Goal: Task Accomplishment & Management: Use online tool/utility

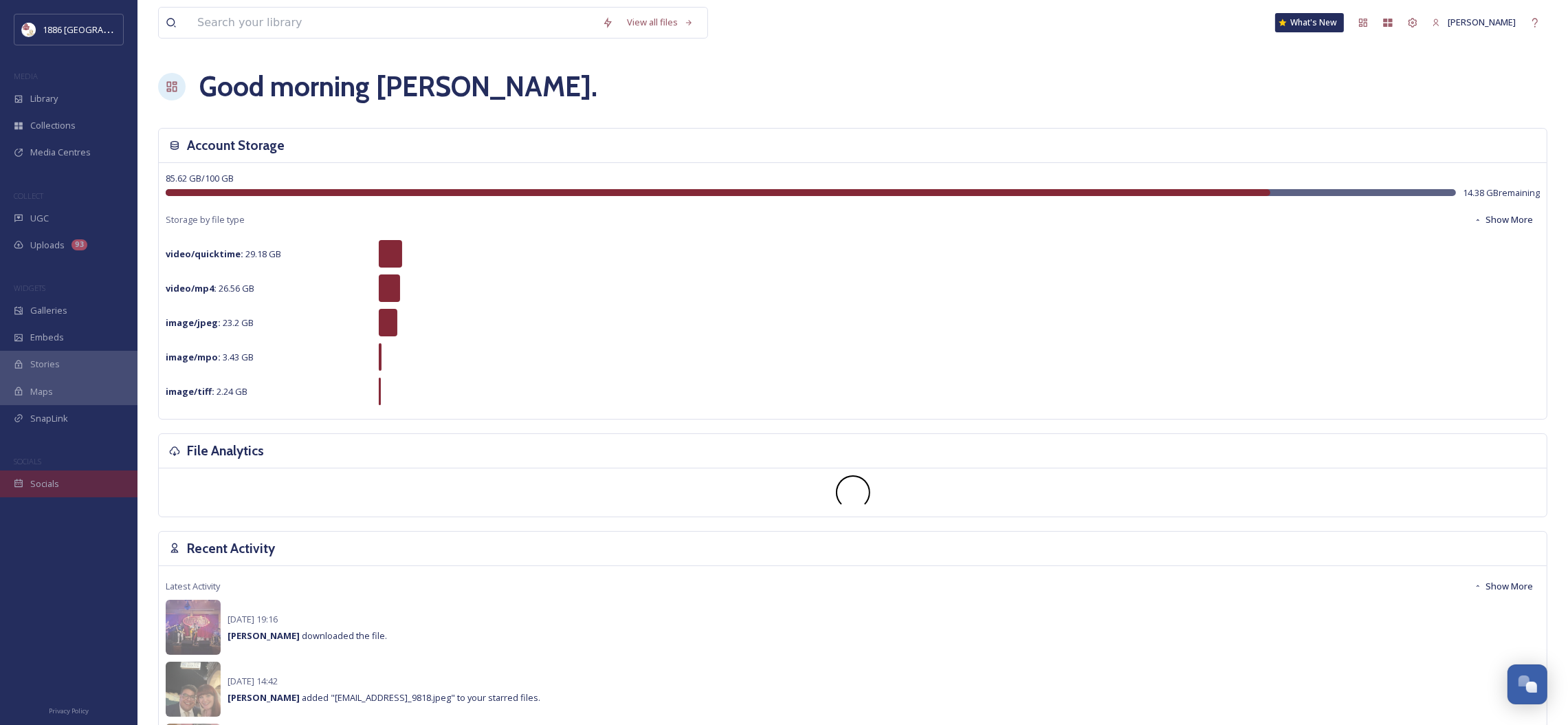
click at [47, 485] on span "Socials" at bounding box center [44, 484] width 29 height 13
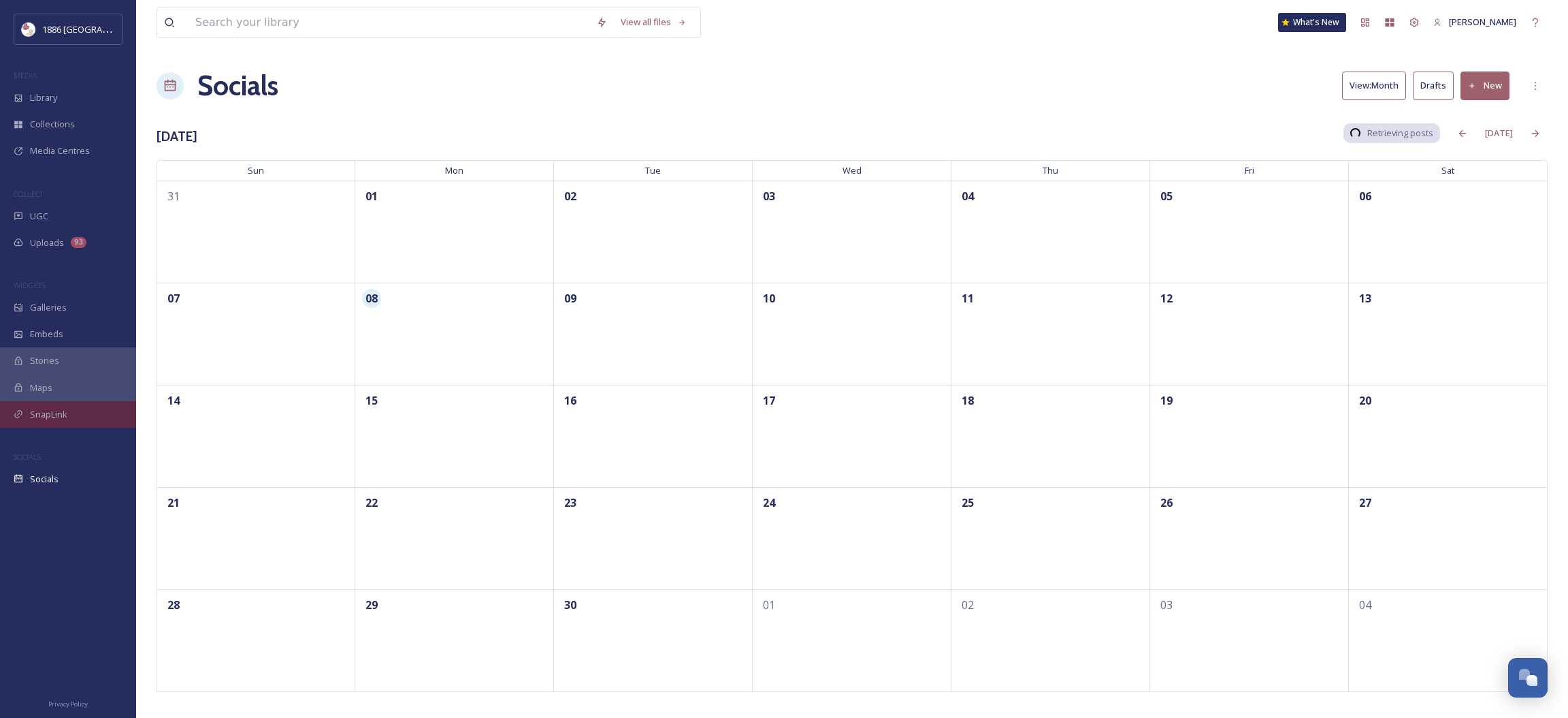
click at [25, 411] on div "SnapLink" at bounding box center [68, 415] width 136 height 27
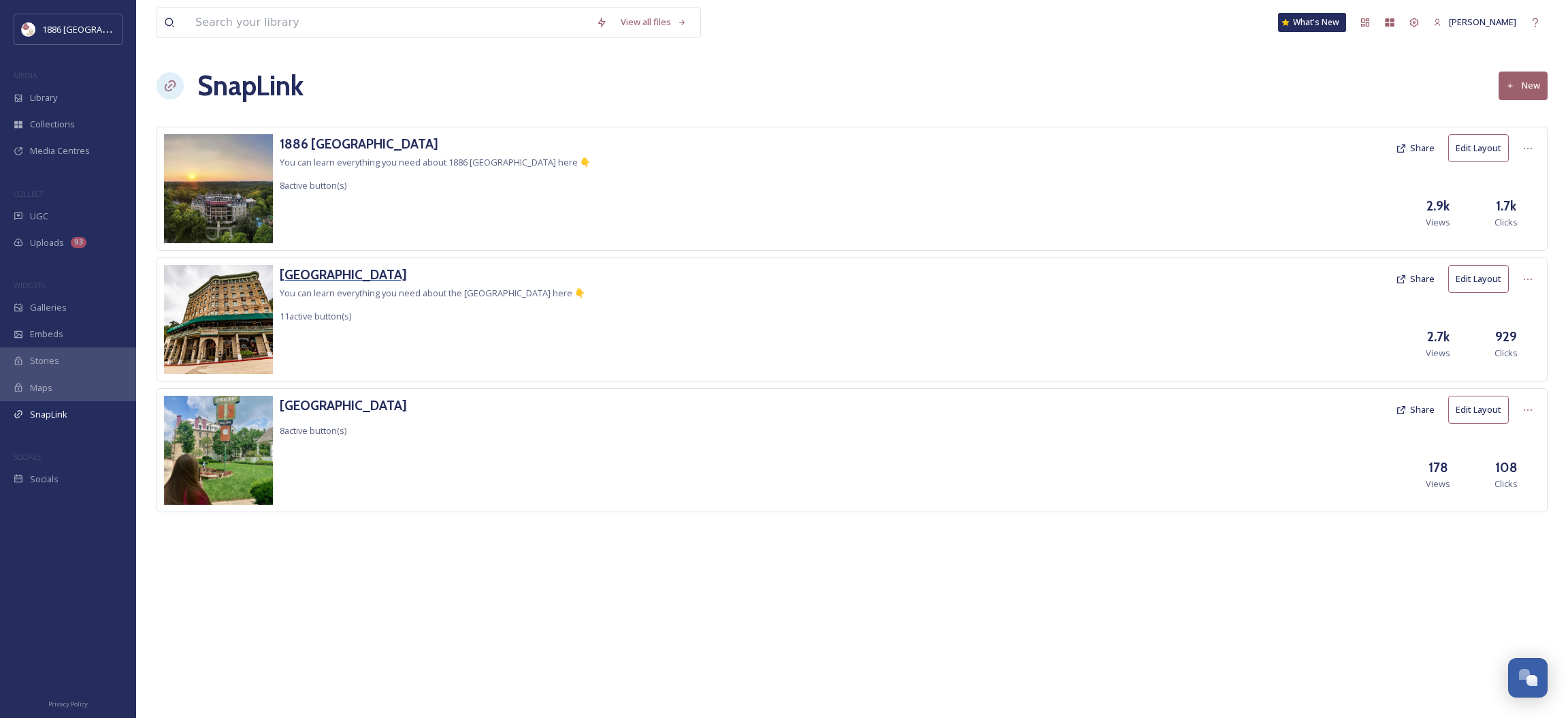
click at [320, 273] on h3 "[GEOGRAPHIC_DATA]" at bounding box center [432, 274] width 305 height 20
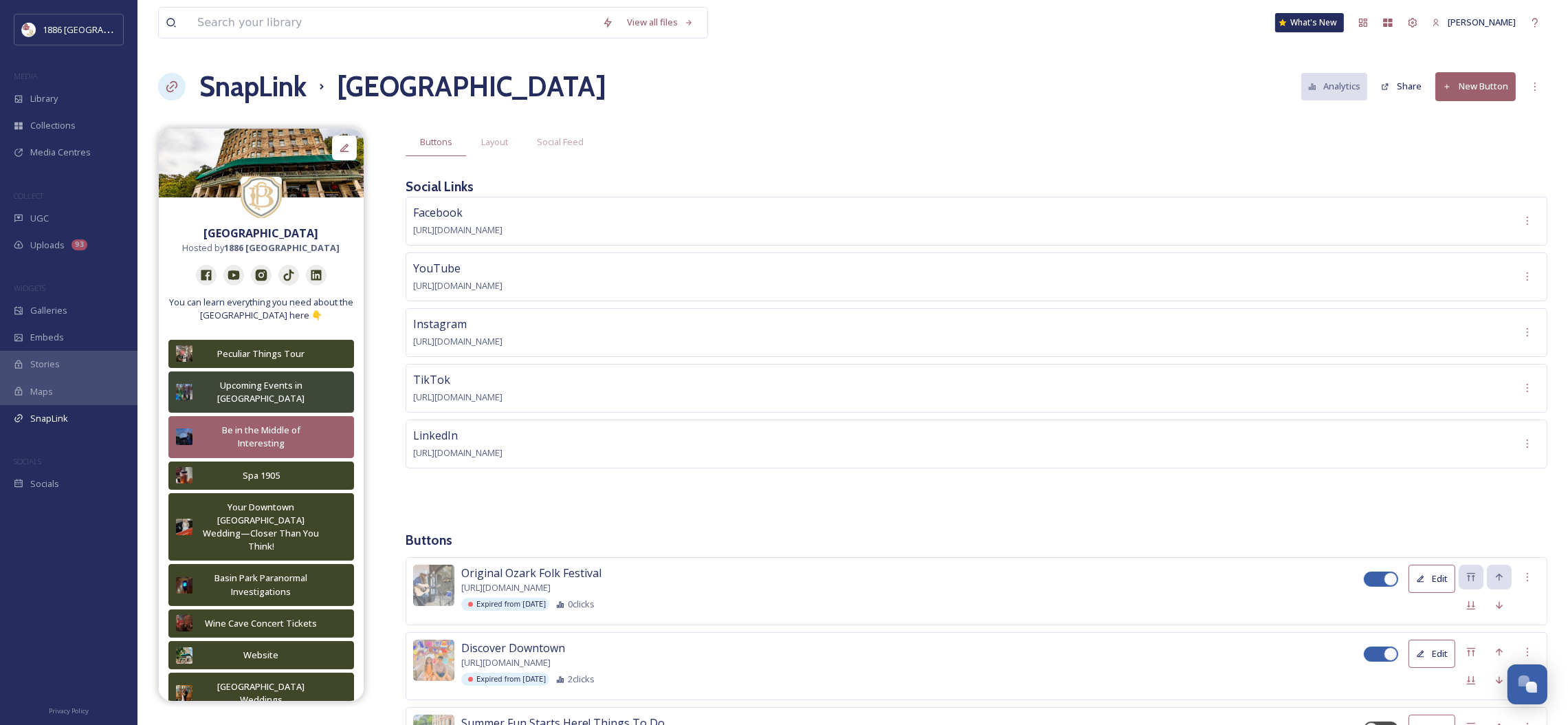
click at [1501, 78] on button "New Button" at bounding box center [1476, 85] width 81 height 28
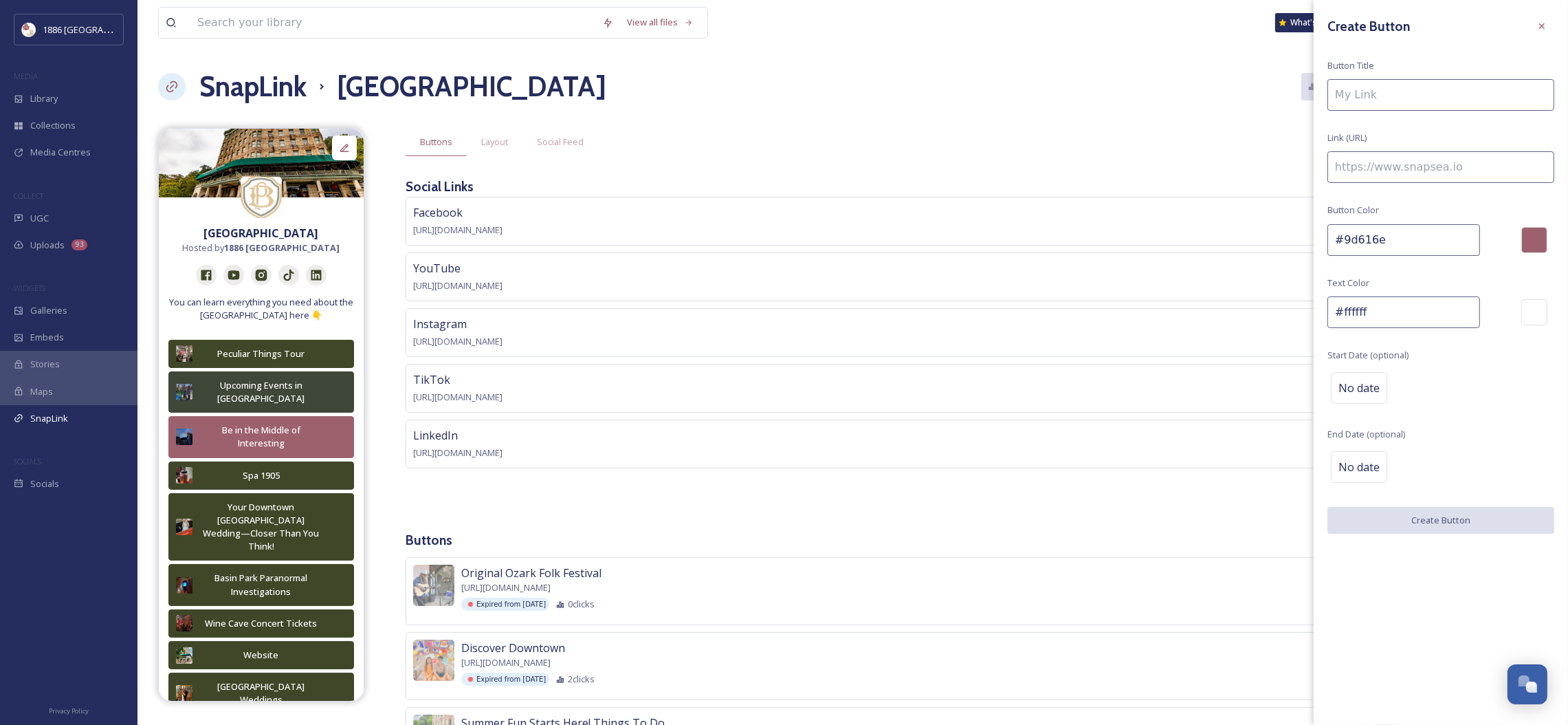
click at [1397, 90] on input at bounding box center [1440, 94] width 227 height 32
paste input "[URL][DOMAIN_NAME]"
type input "[URL][DOMAIN_NAME]"
drag, startPoint x: 1335, startPoint y: 88, endPoint x: 1616, endPoint y: 88, distance: 281.0
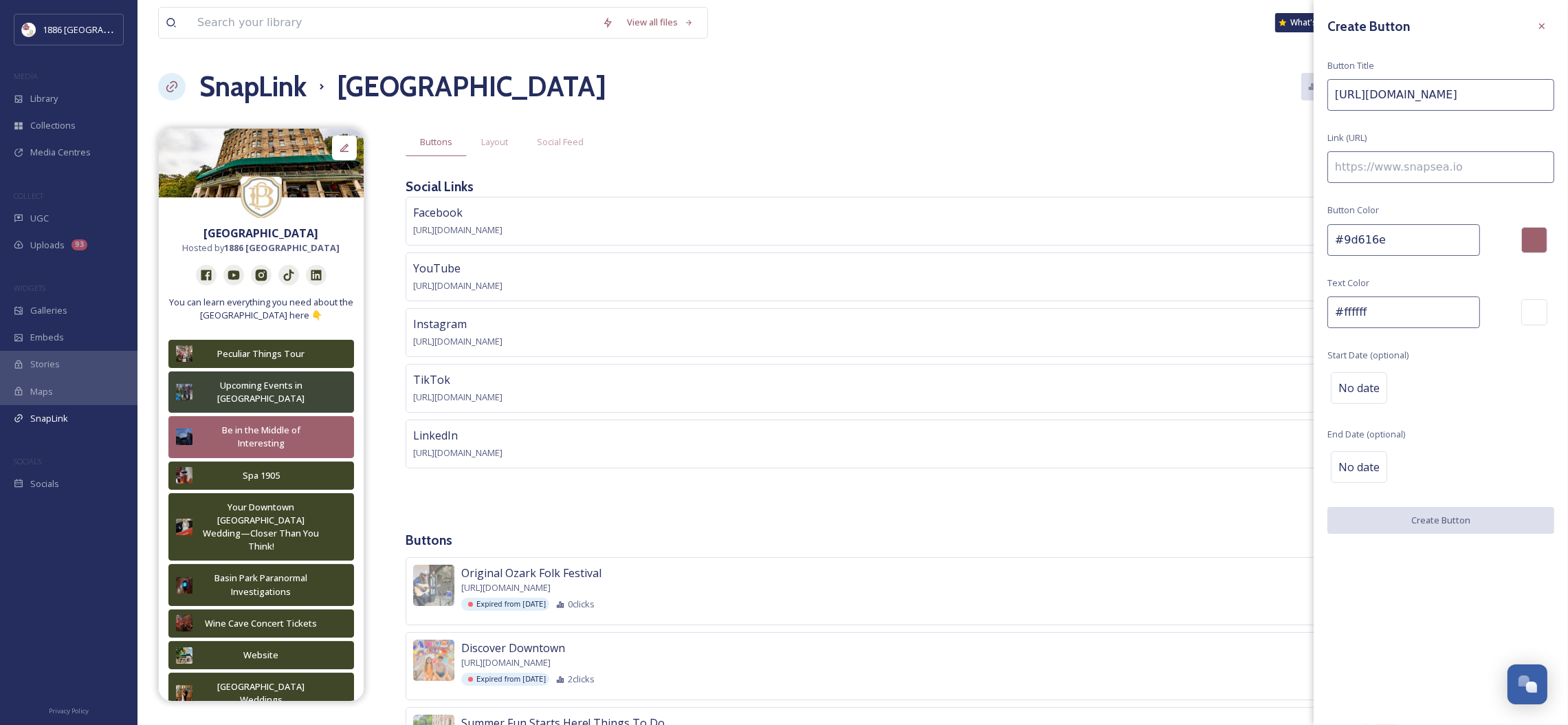
click at [1428, 172] on input at bounding box center [1440, 166] width 227 height 32
paste input "[URL][DOMAIN_NAME]"
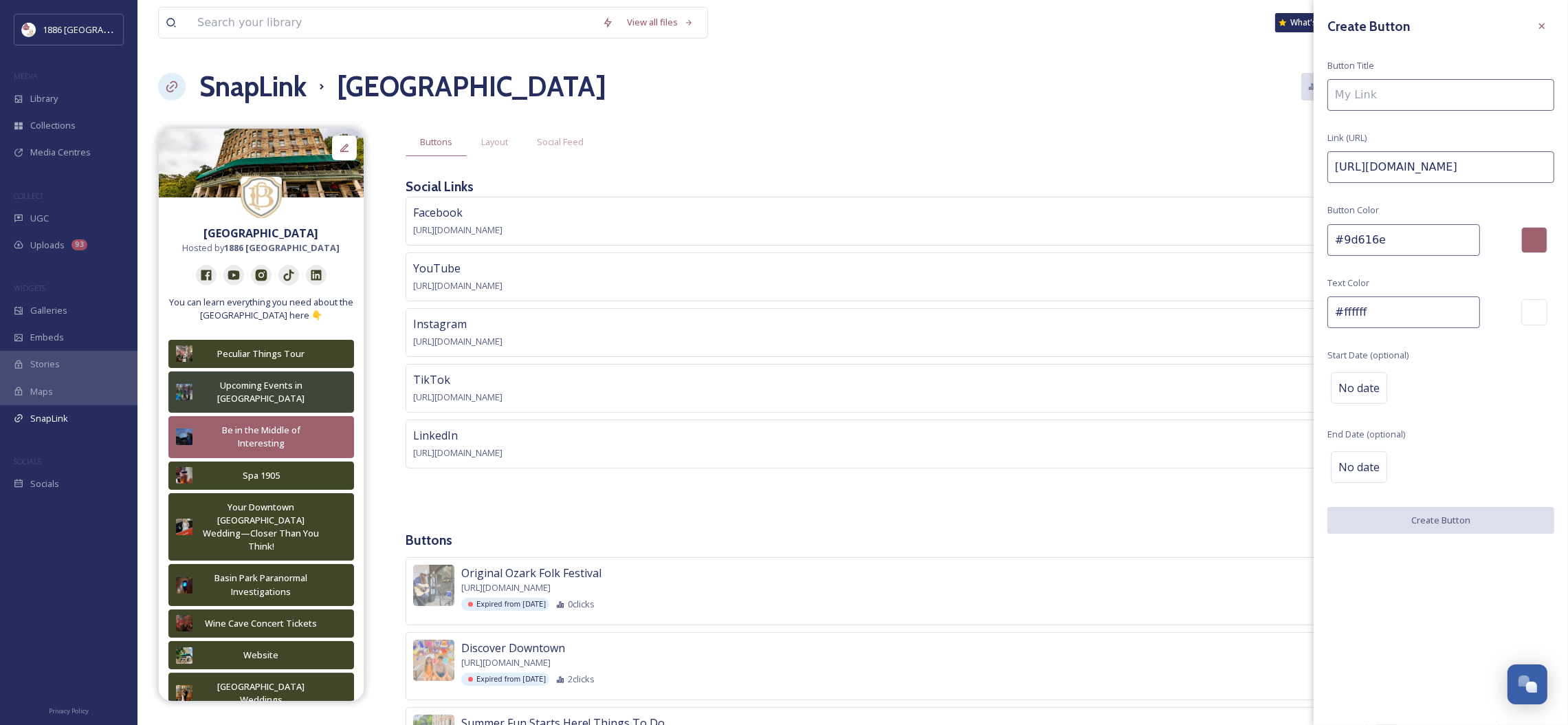
type input "[URL][DOMAIN_NAME]"
click at [1396, 90] on input at bounding box center [1440, 94] width 227 height 32
click at [1359, 462] on span "No date" at bounding box center [1359, 466] width 41 height 16
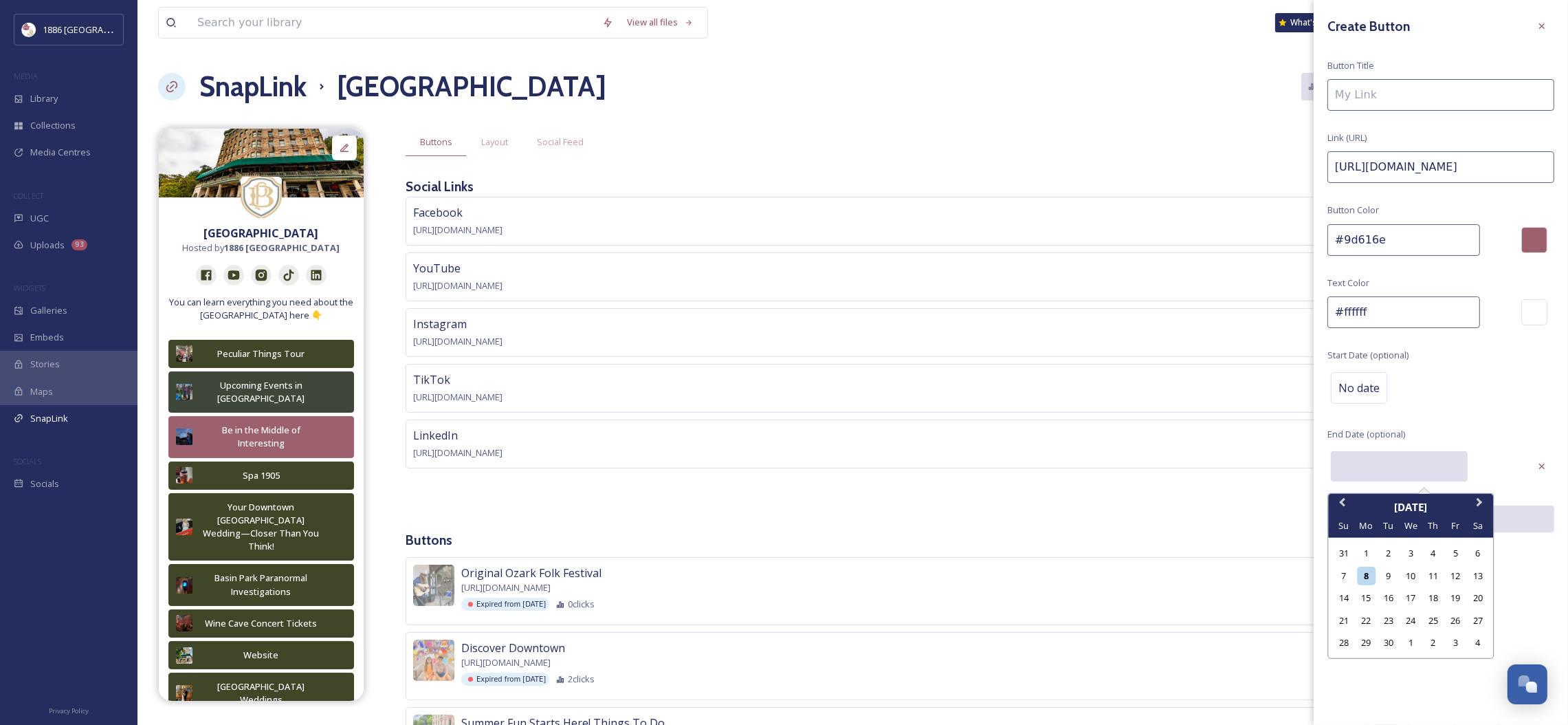
click at [1388, 471] on input "text" at bounding box center [1399, 466] width 136 height 30
click at [1412, 599] on div "17" at bounding box center [1411, 597] width 18 height 18
type input "[DATE]"
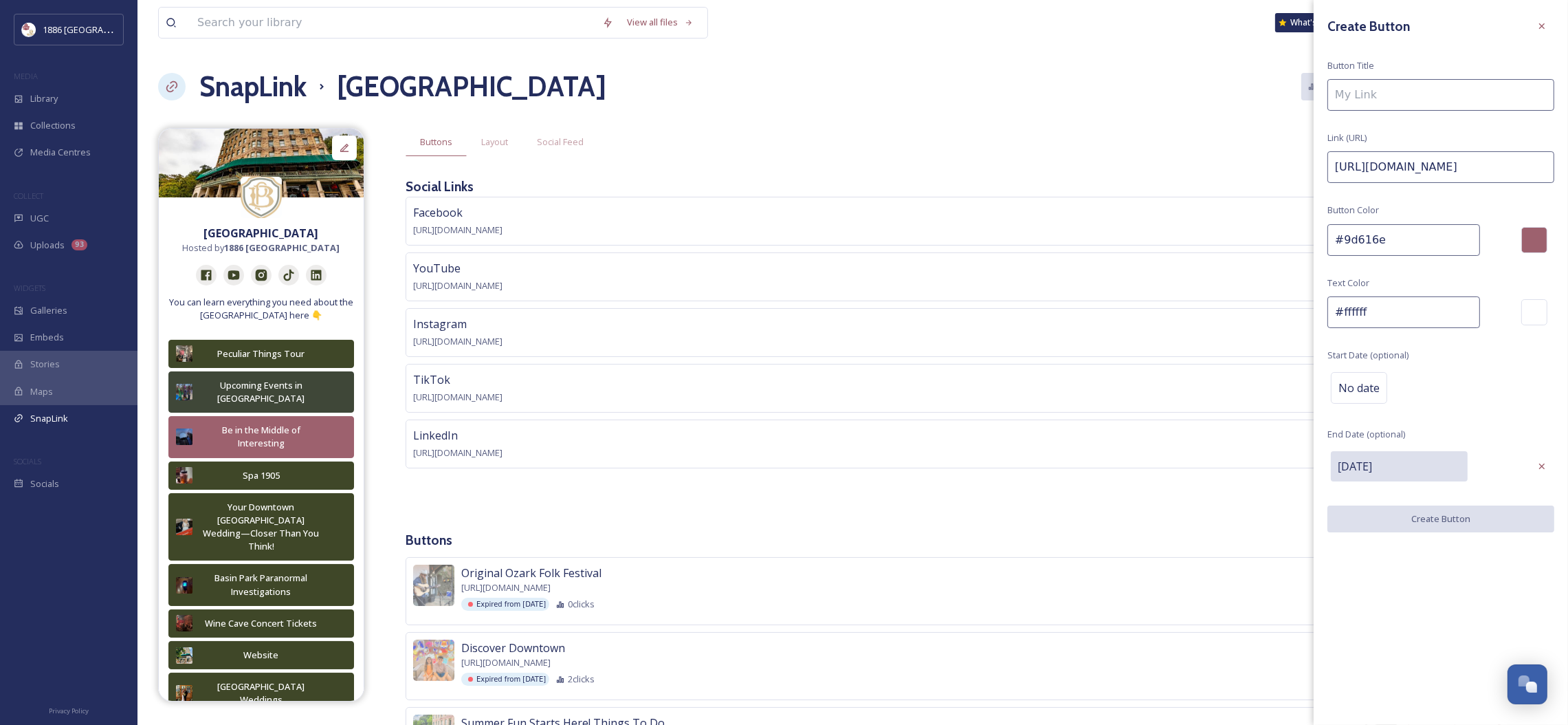
click at [1383, 93] on input at bounding box center [1440, 94] width 227 height 32
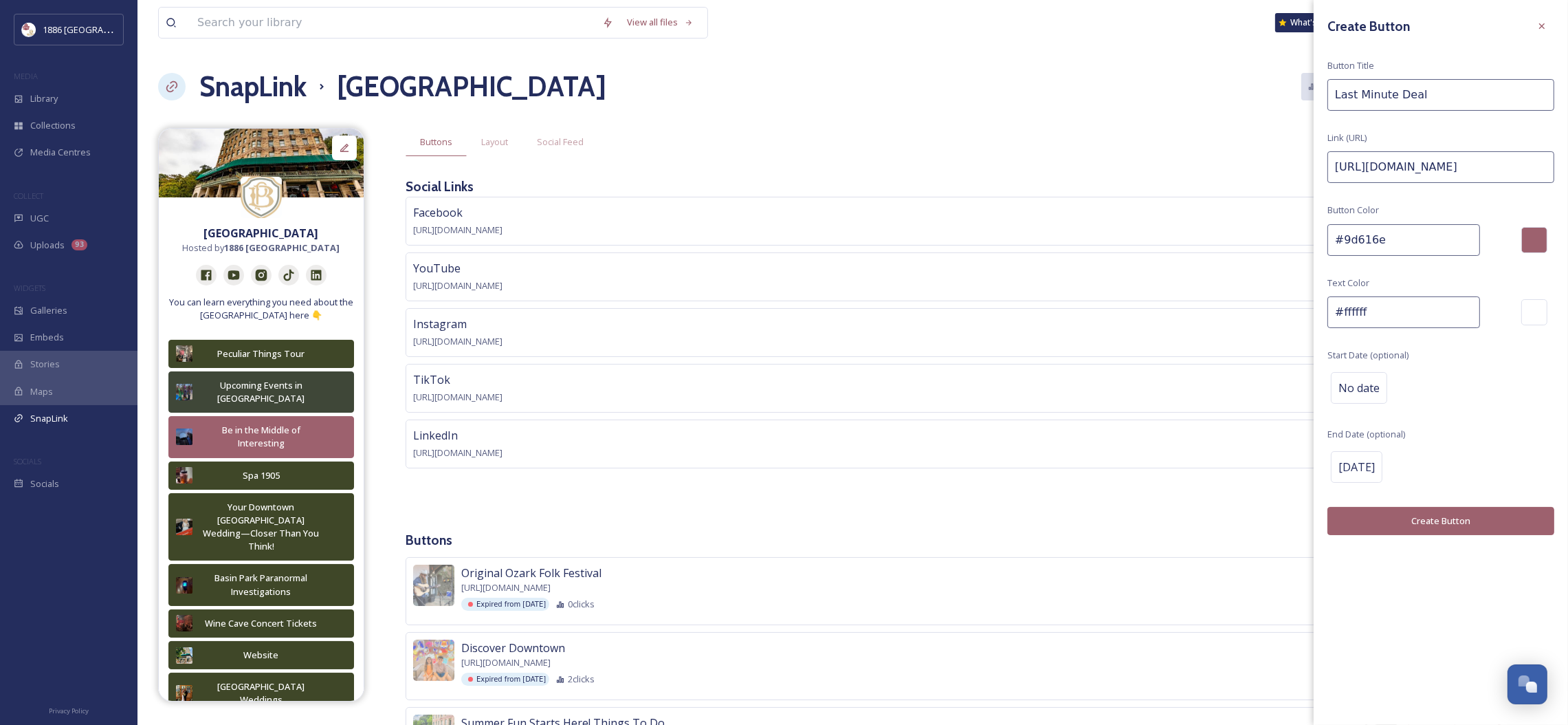
type input "Last Minute Deal"
click at [1444, 518] on button "Create Button" at bounding box center [1440, 520] width 227 height 28
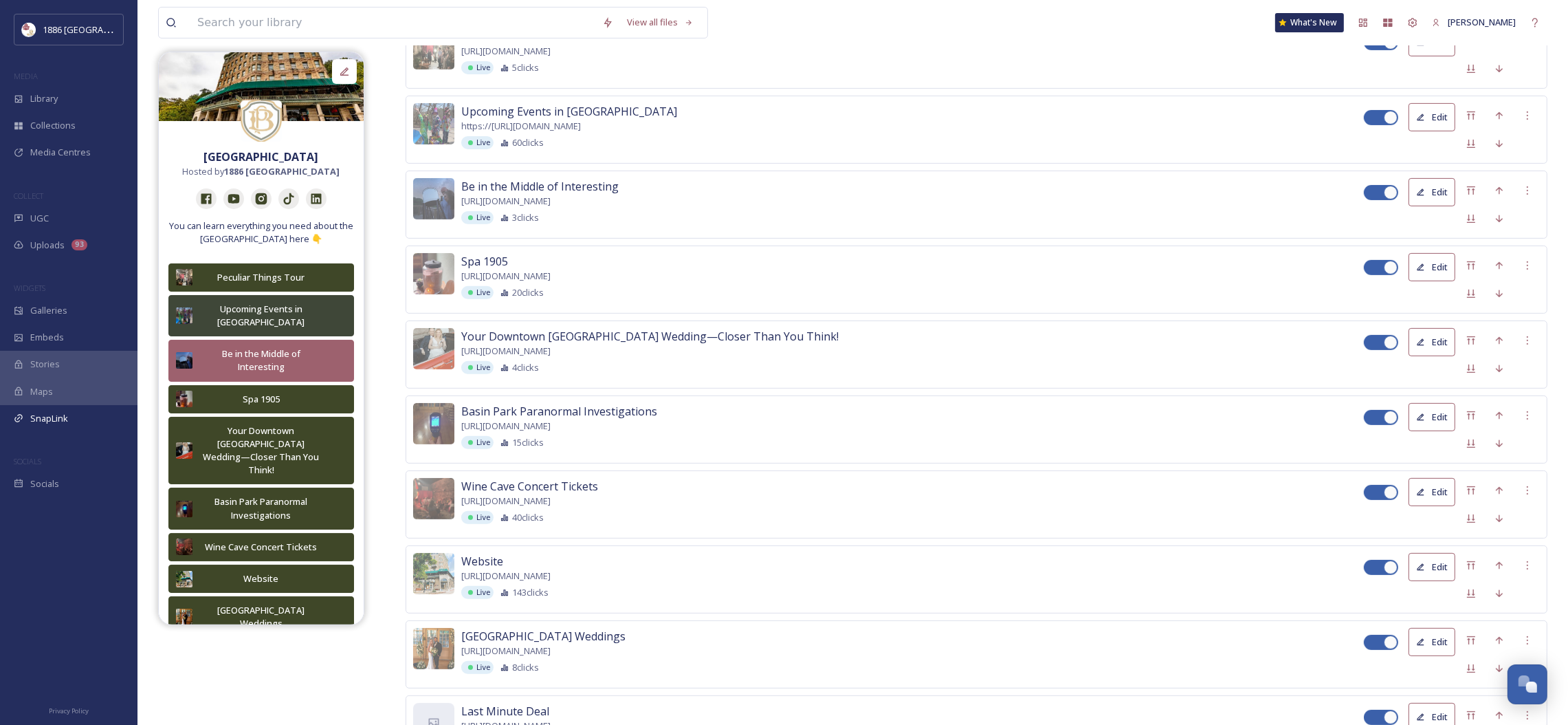
scroll to position [846, 0]
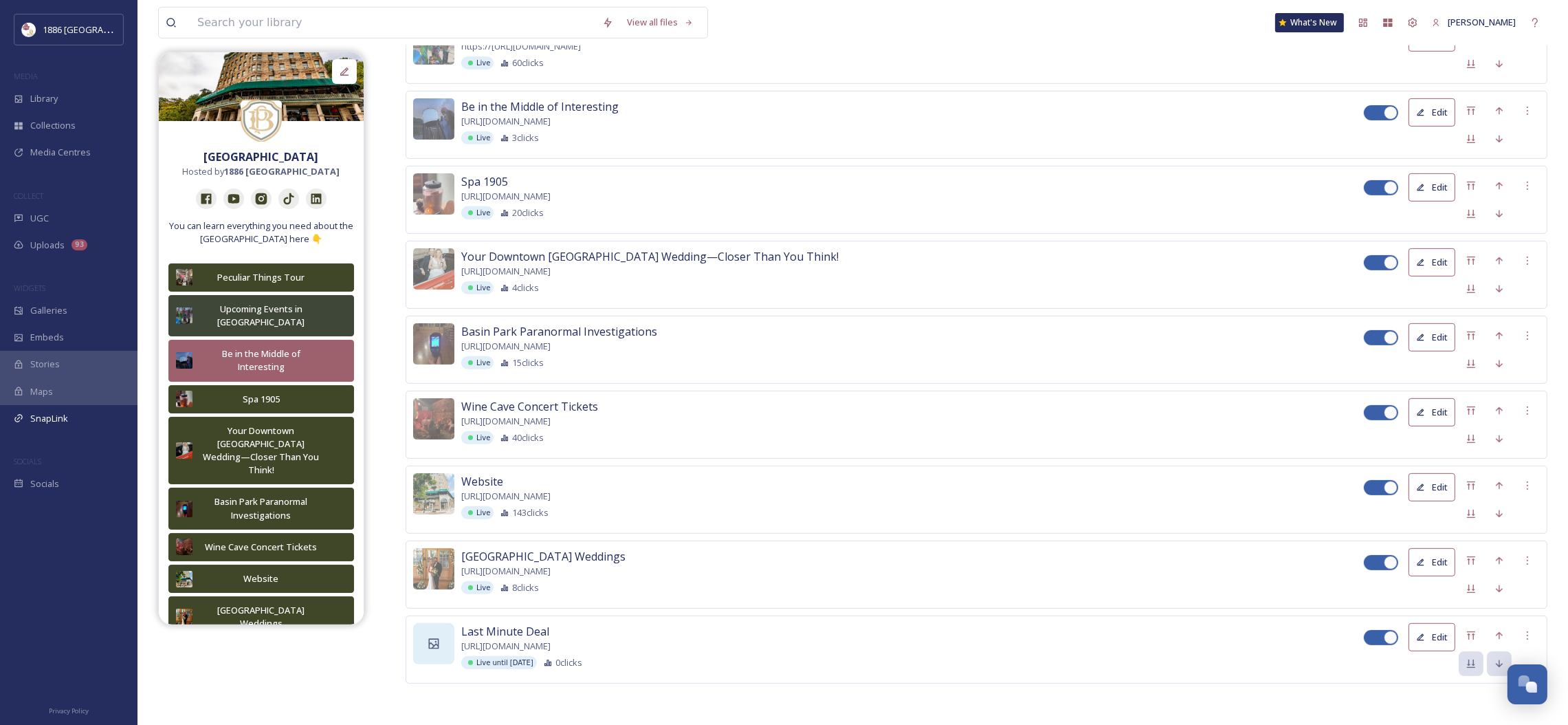
click at [439, 643] on icon at bounding box center [434, 643] width 13 height 13
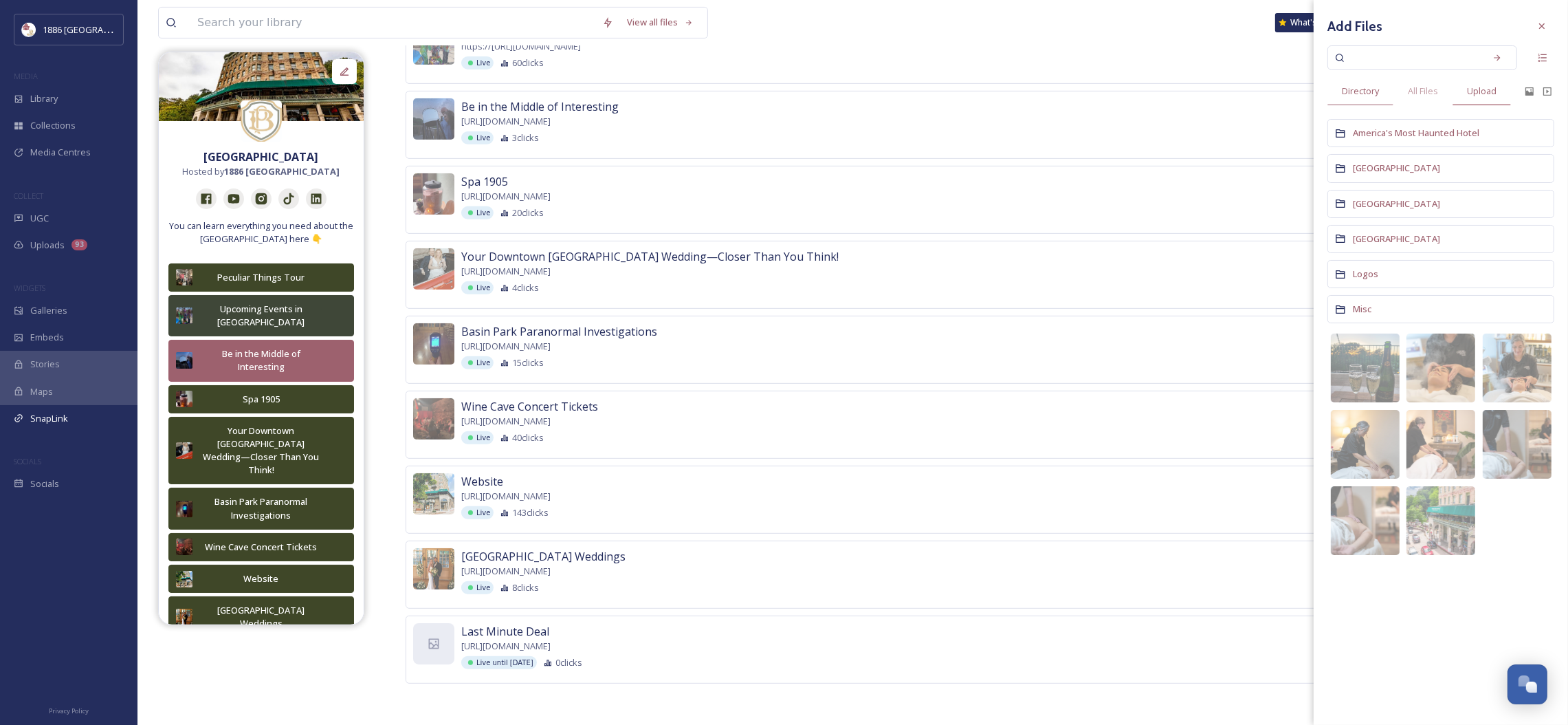
click at [1472, 96] on span "Upload" at bounding box center [1482, 91] width 30 height 13
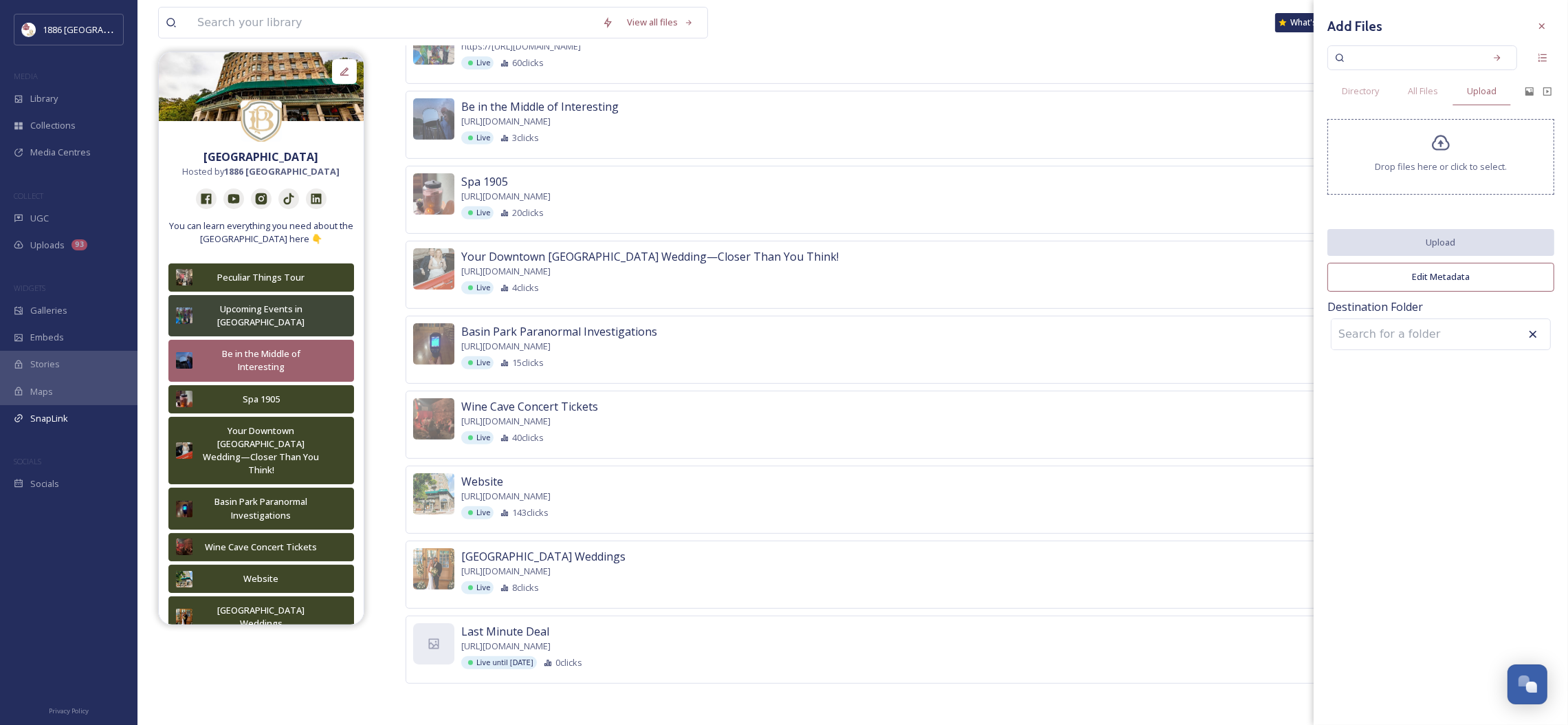
click at [1446, 158] on div "Drop files here or click to select." at bounding box center [1440, 157] width 227 height 76
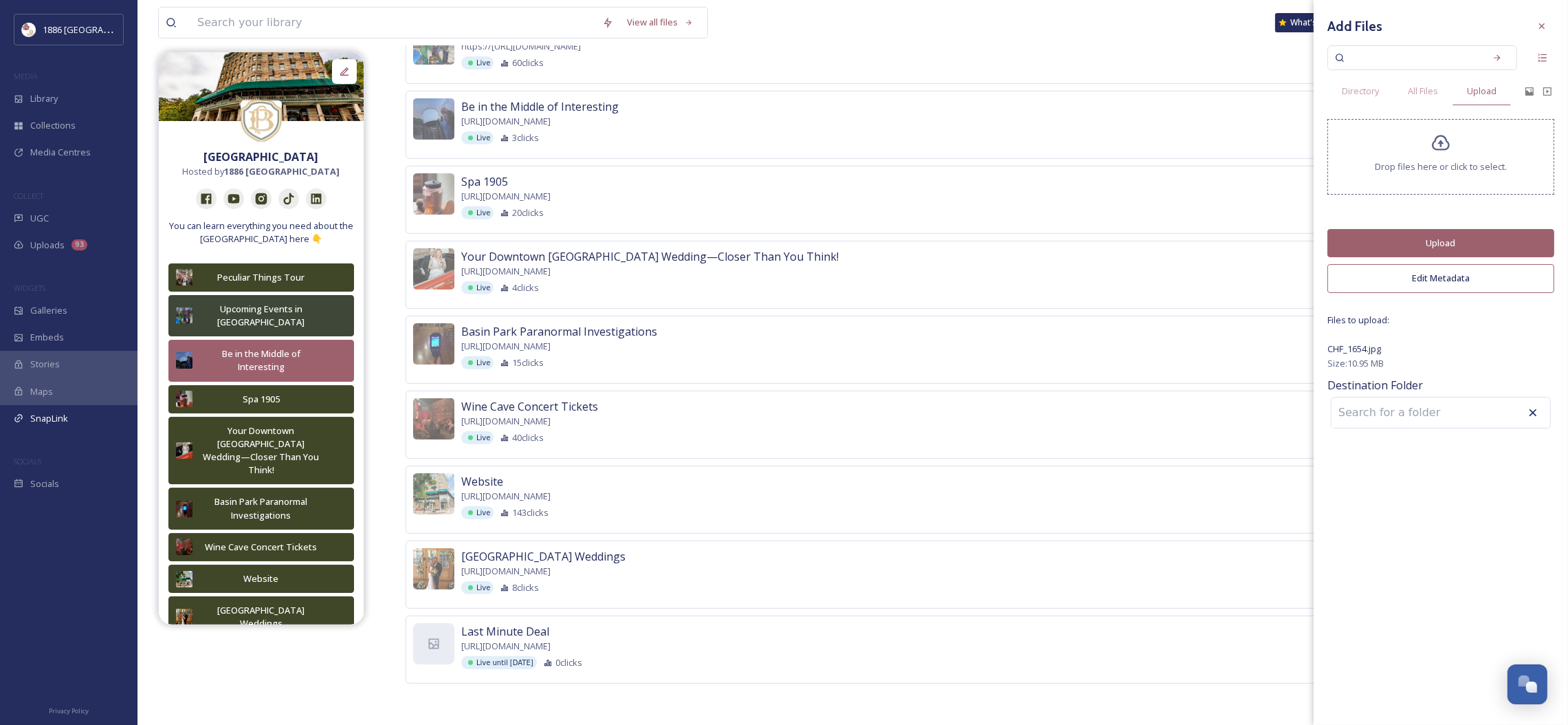
click at [1446, 243] on button "Upload" at bounding box center [1440, 242] width 227 height 28
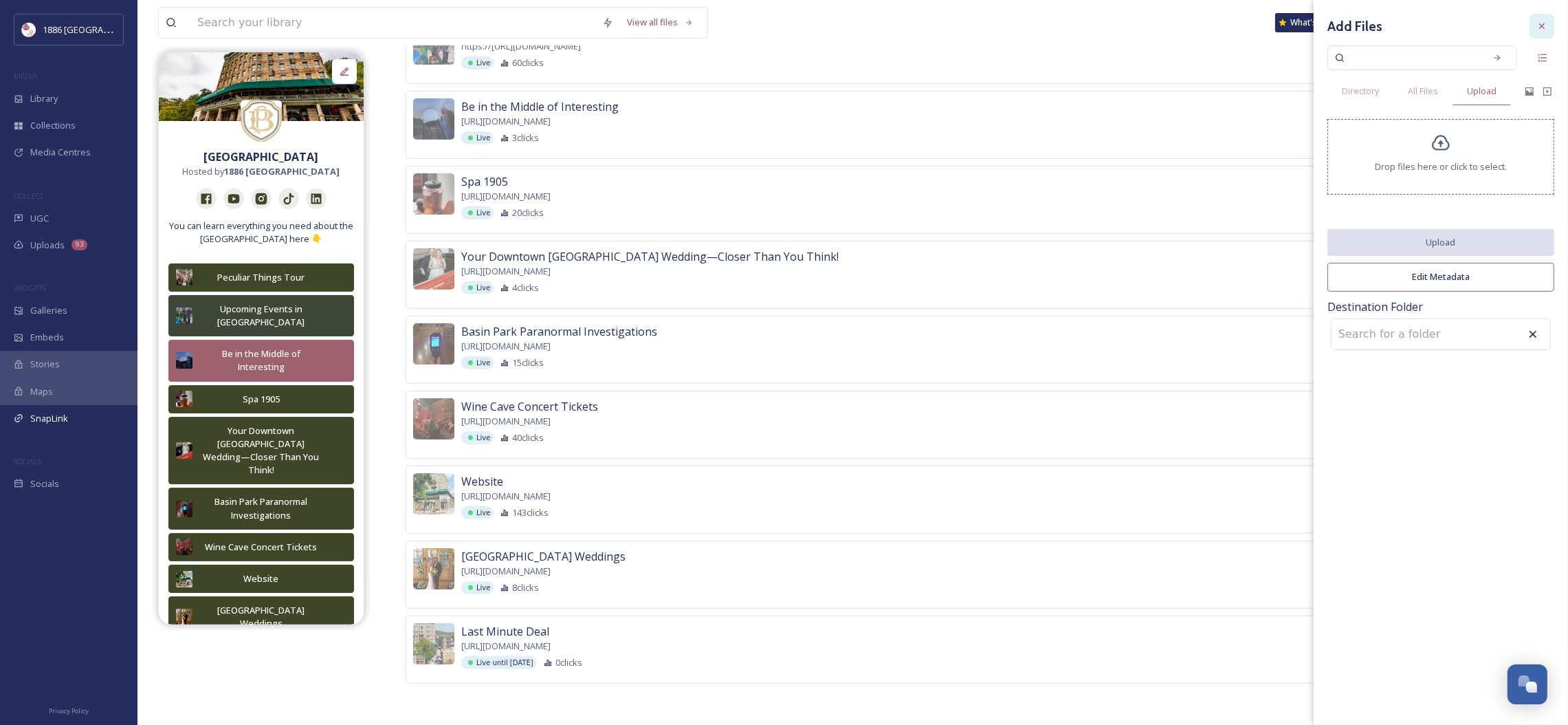
click at [1543, 24] on icon at bounding box center [1542, 26] width 6 height 6
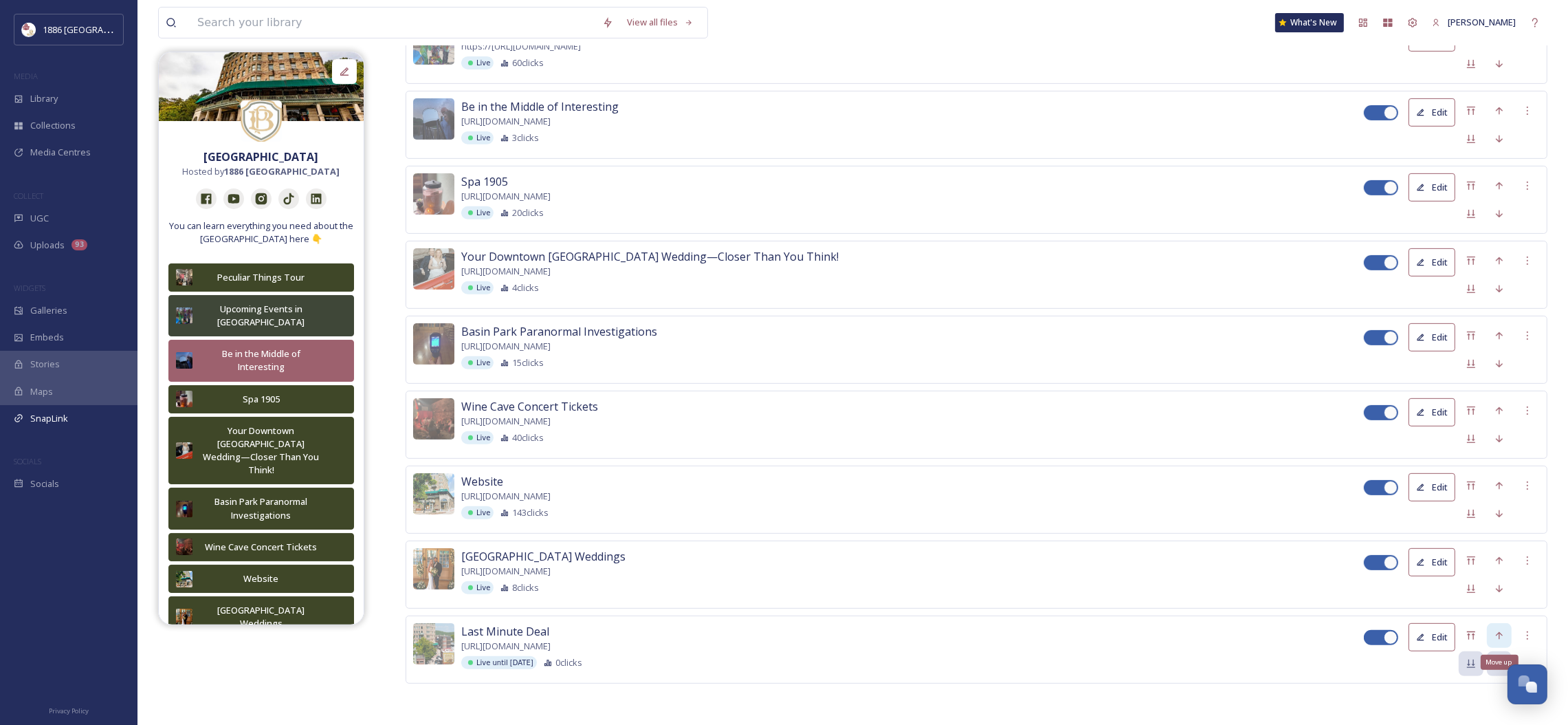
click at [1495, 630] on icon at bounding box center [1499, 635] width 11 height 11
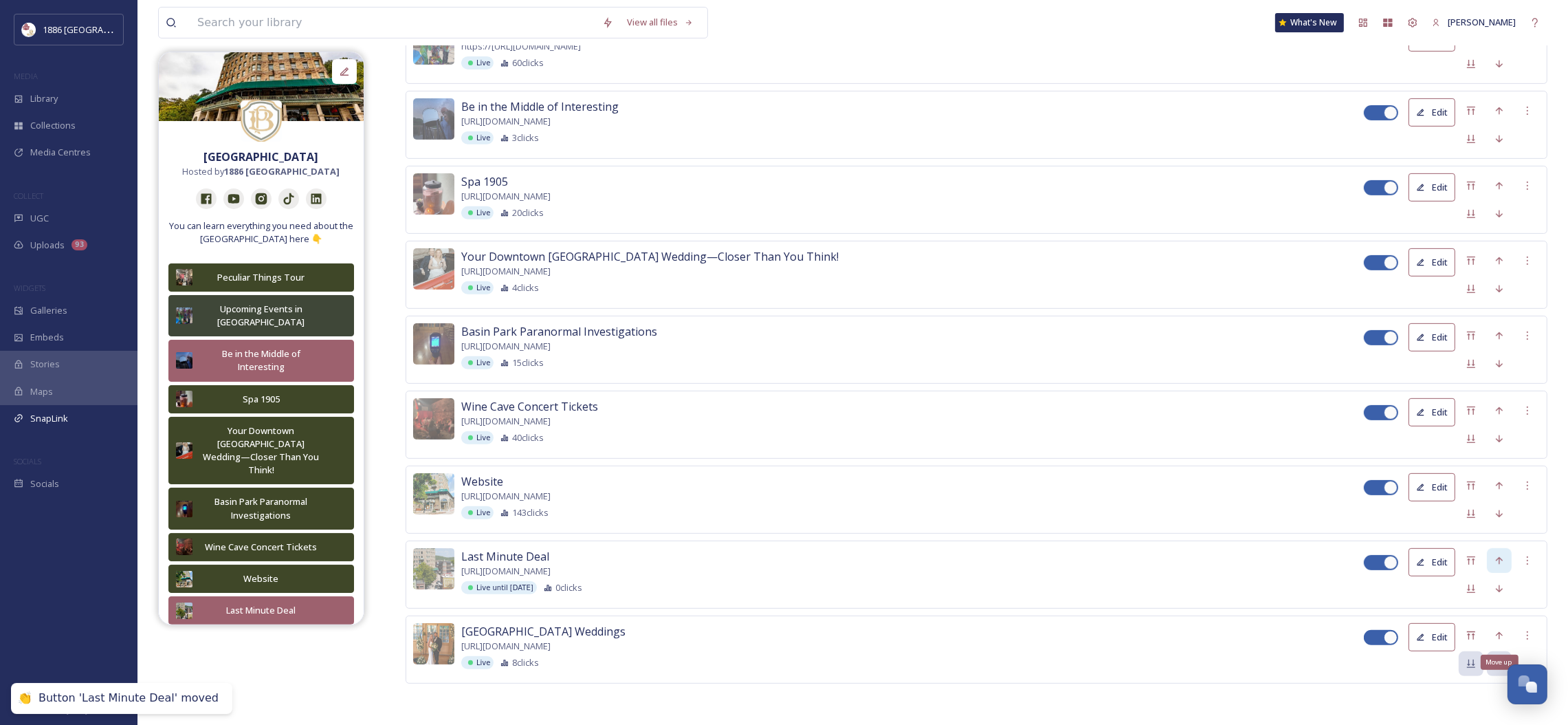
click at [1495, 631] on icon at bounding box center [1499, 635] width 11 height 11
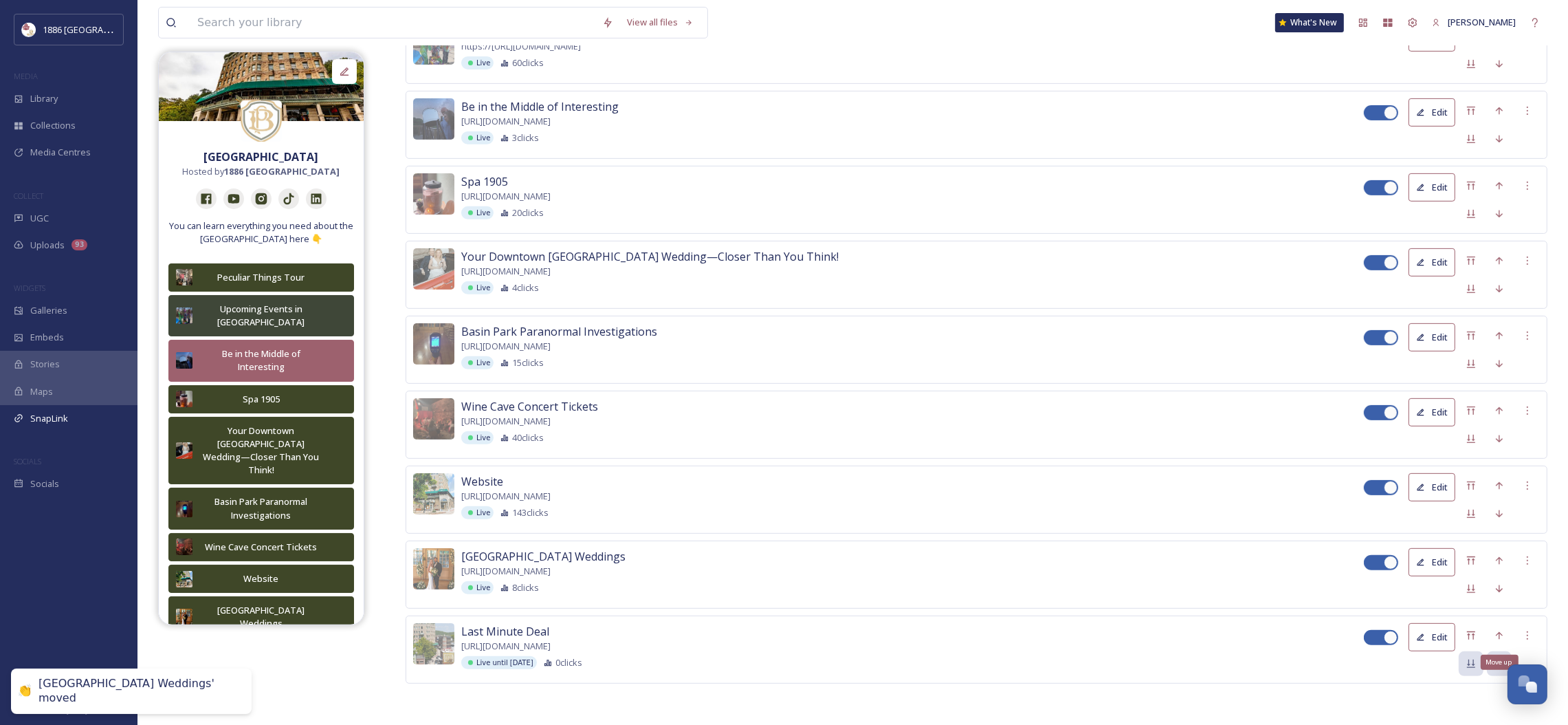
click at [1495, 631] on icon at bounding box center [1499, 635] width 11 height 11
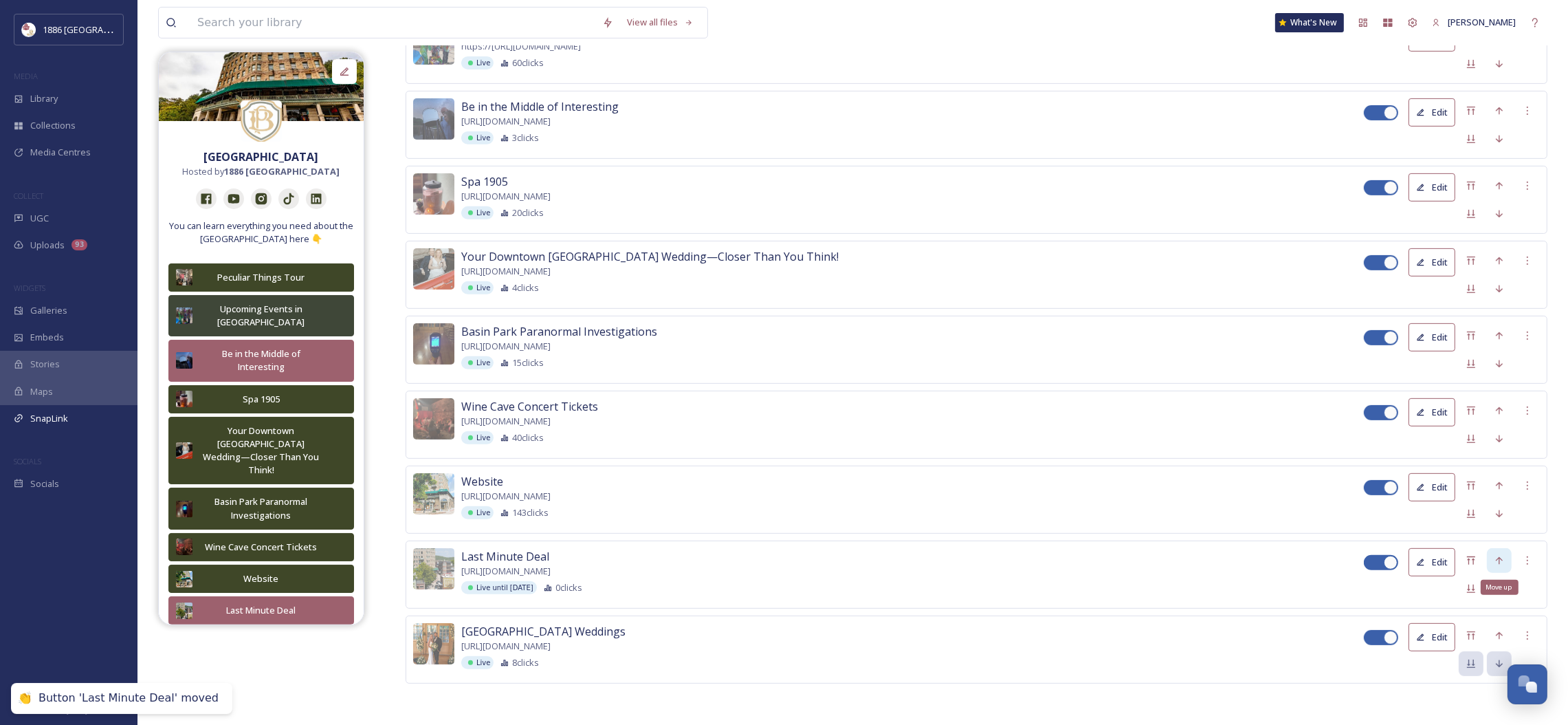
click at [1501, 558] on icon at bounding box center [1499, 560] width 11 height 11
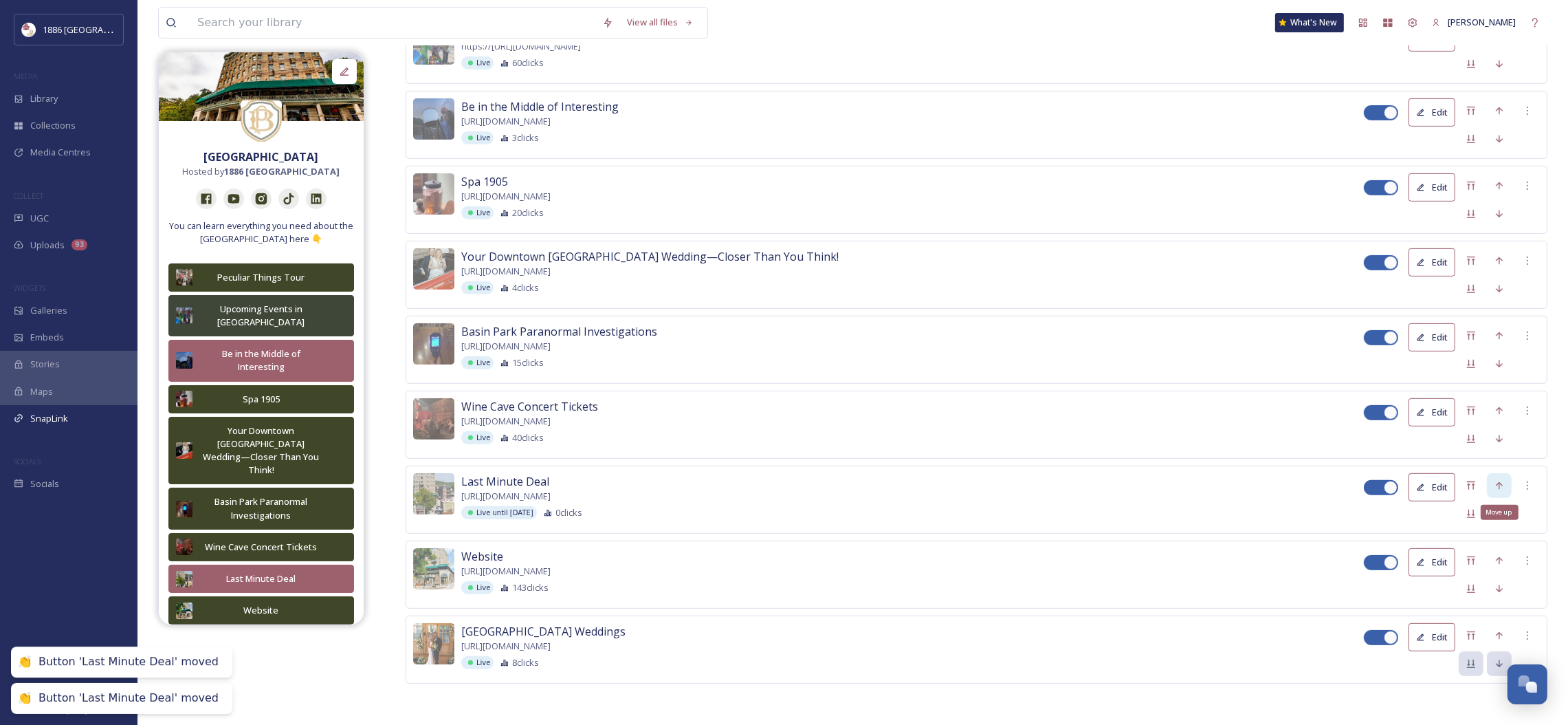
click at [1499, 481] on icon at bounding box center [1499, 485] width 11 height 11
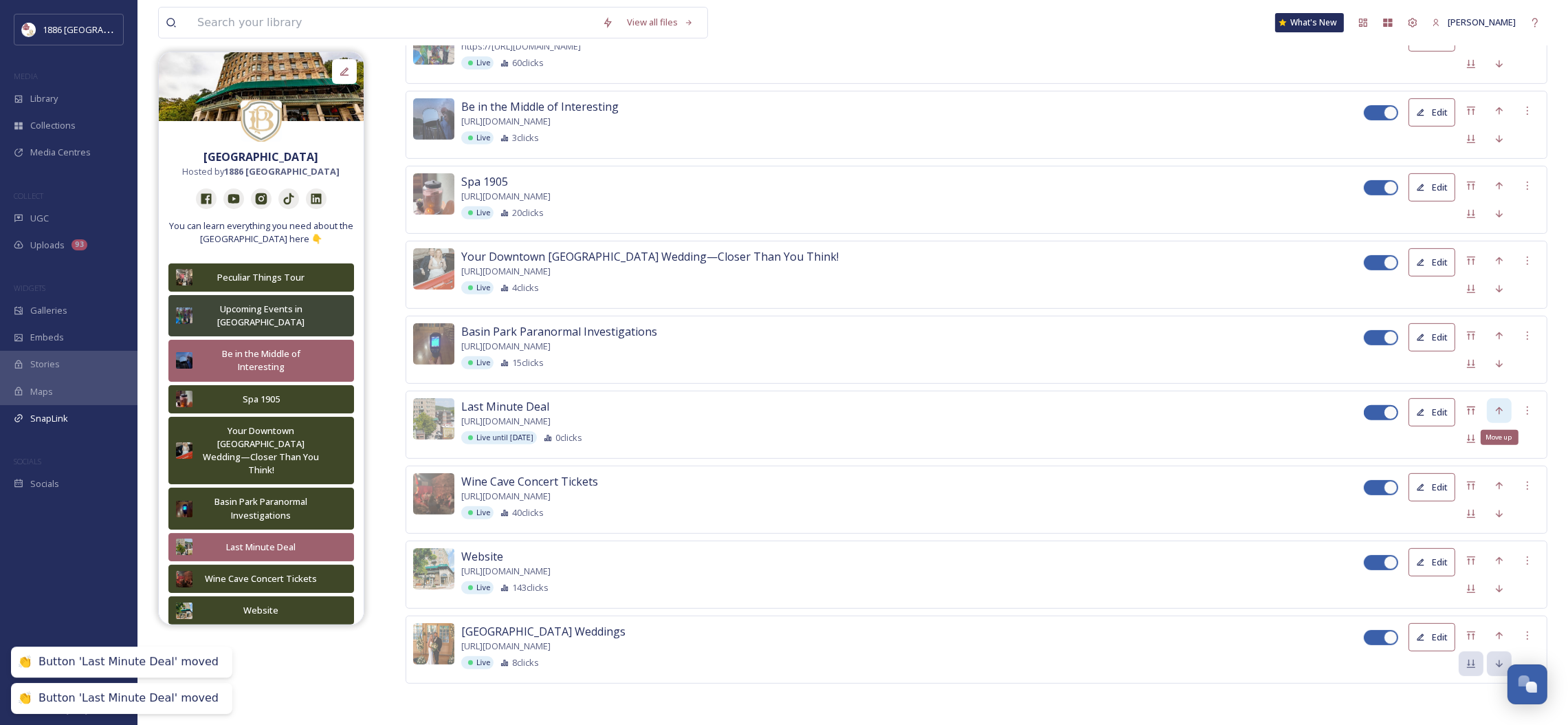
click at [1494, 405] on icon at bounding box center [1499, 410] width 11 height 11
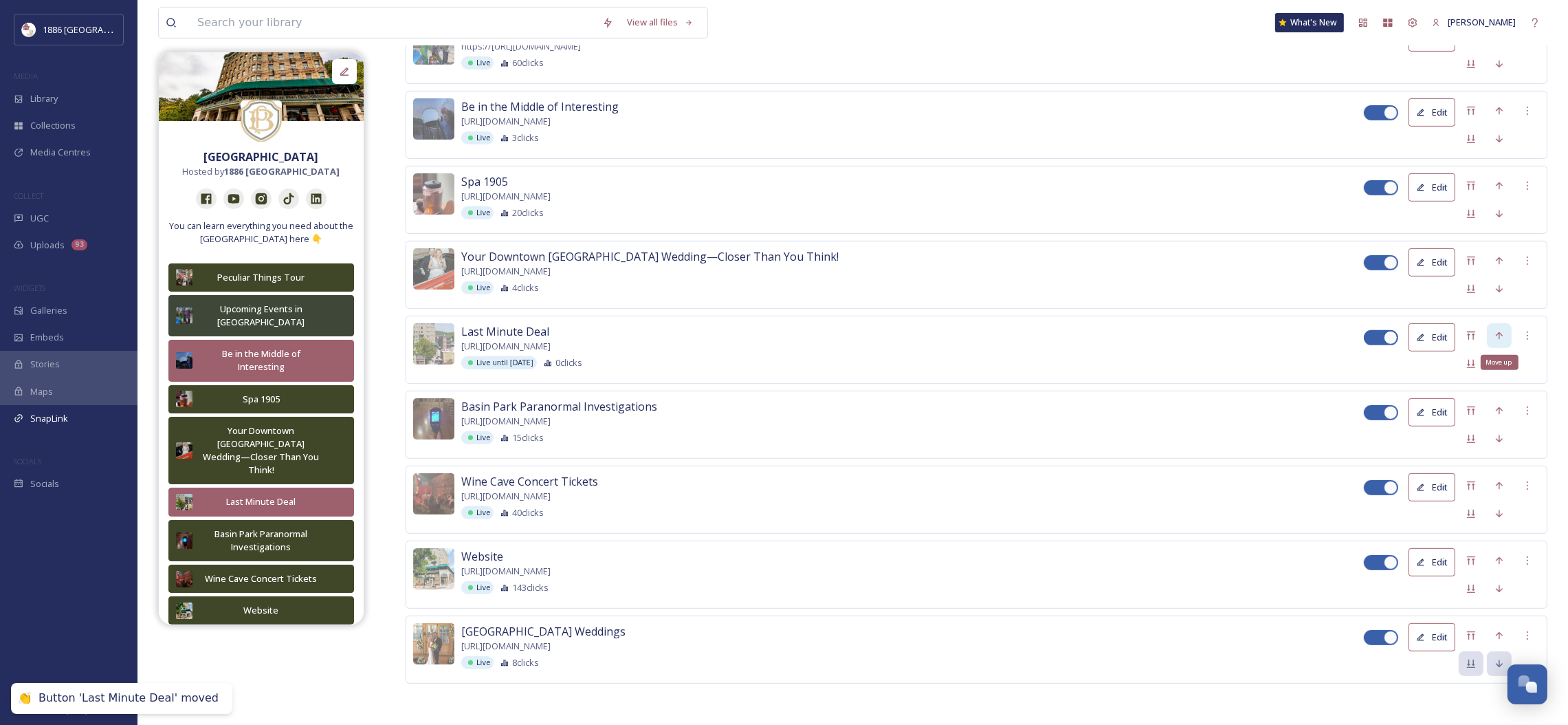
click at [1505, 332] on div "Move up" at bounding box center [1499, 335] width 25 height 25
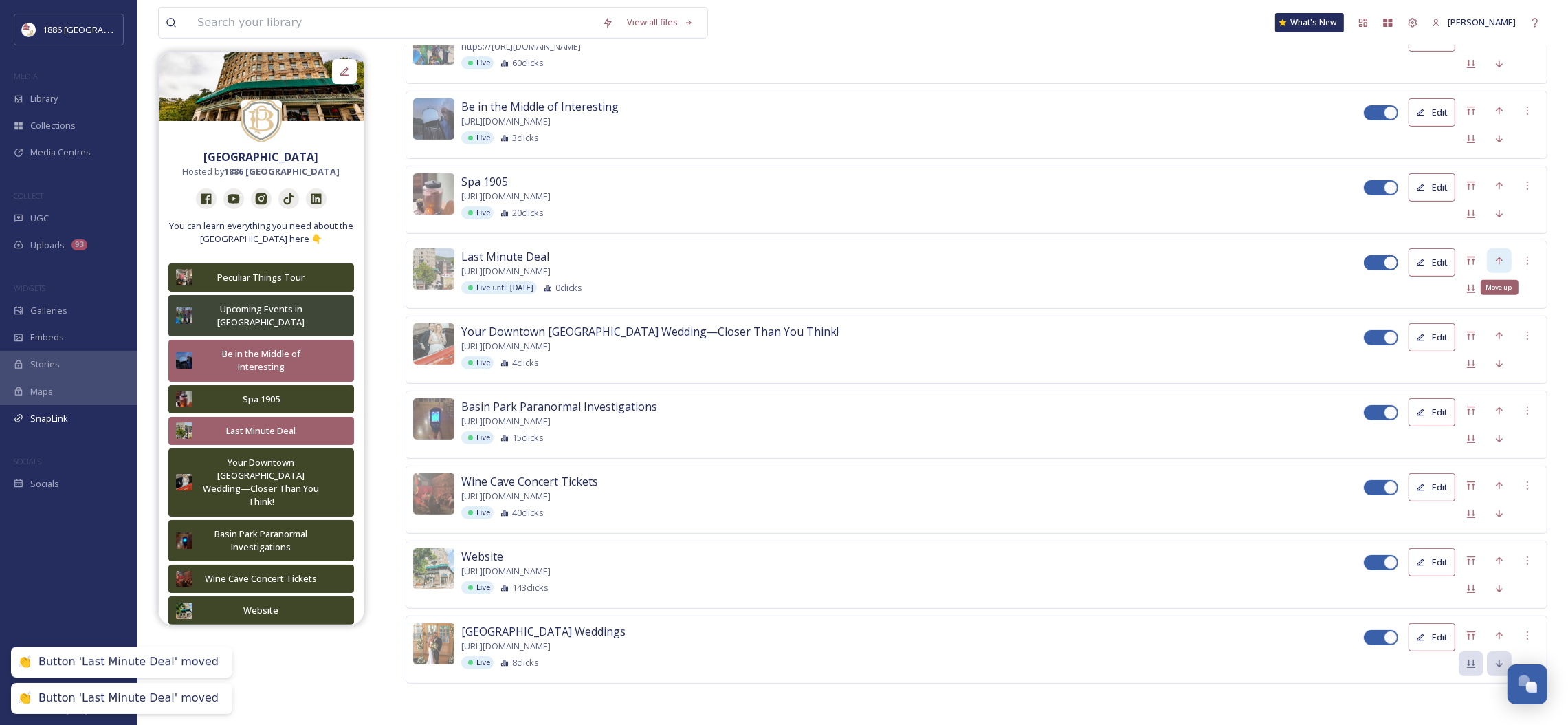
click at [1494, 255] on icon at bounding box center [1499, 260] width 11 height 11
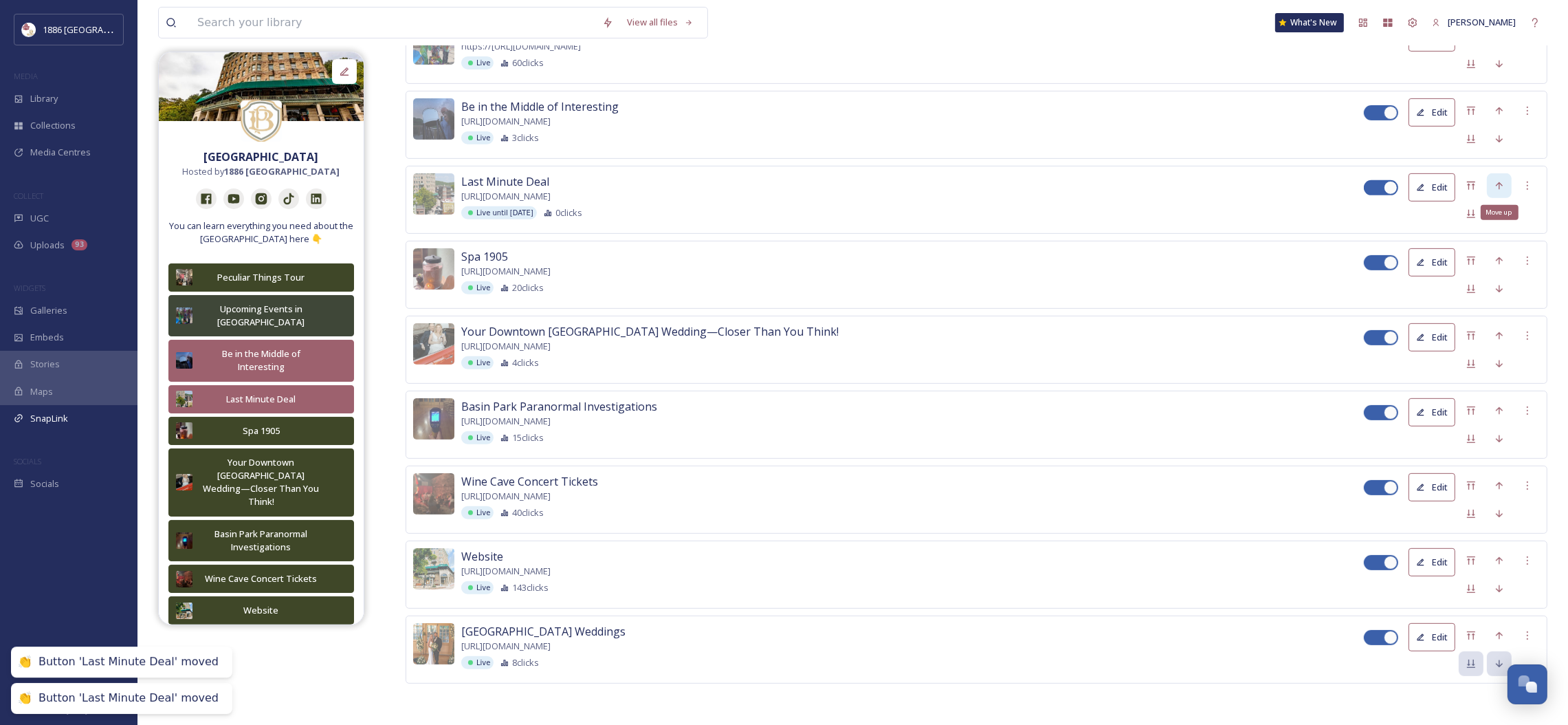
click at [1499, 183] on icon at bounding box center [1499, 185] width 7 height 8
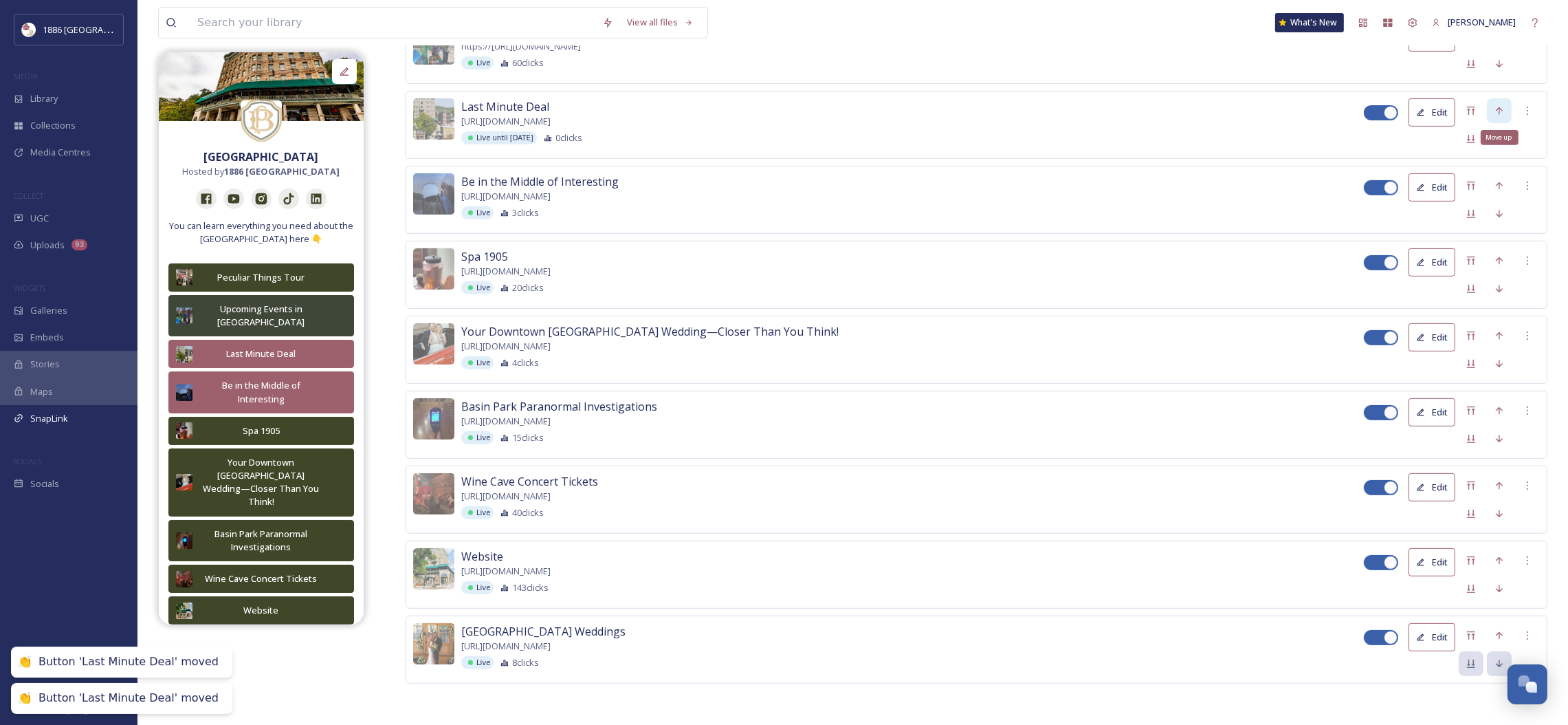
click at [1499, 109] on icon at bounding box center [1499, 110] width 7 height 8
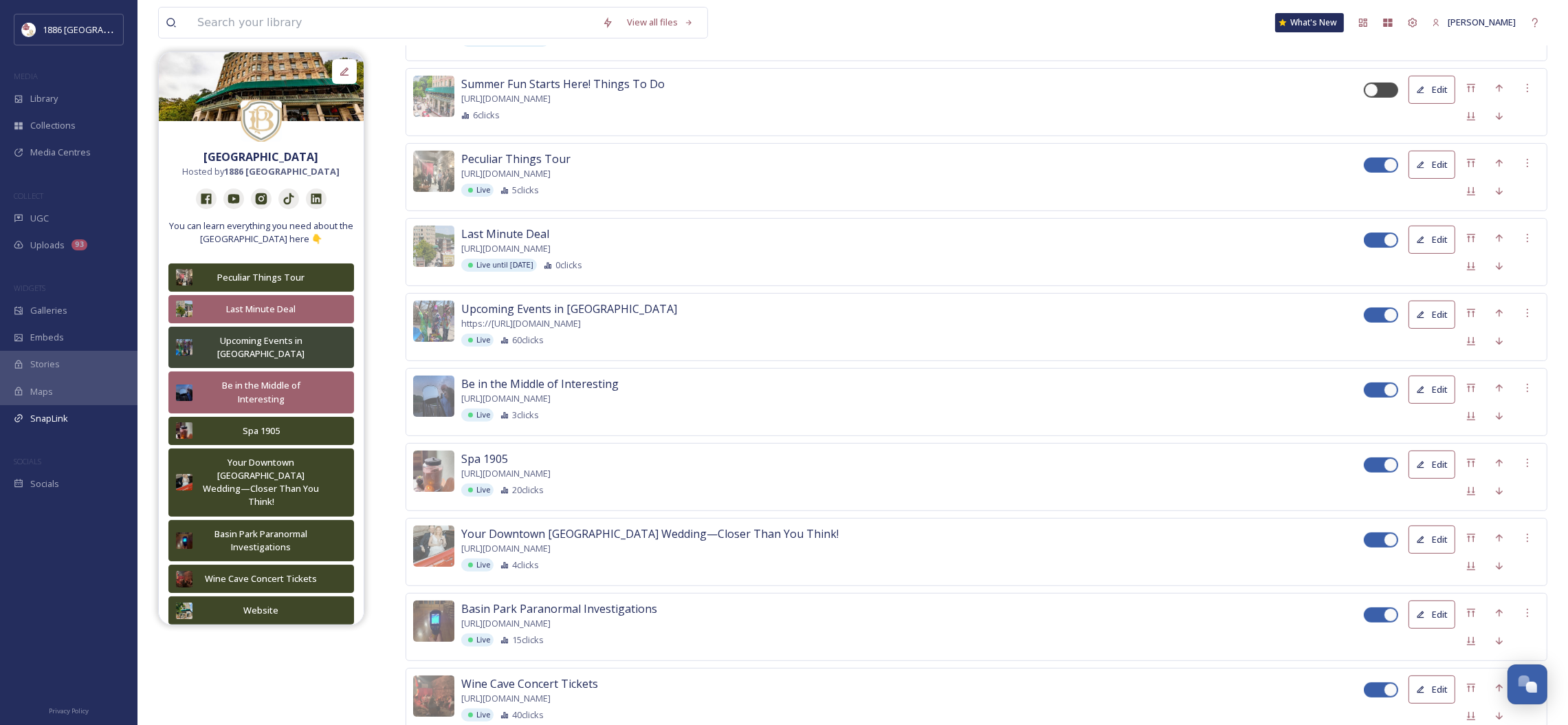
scroll to position [433, 0]
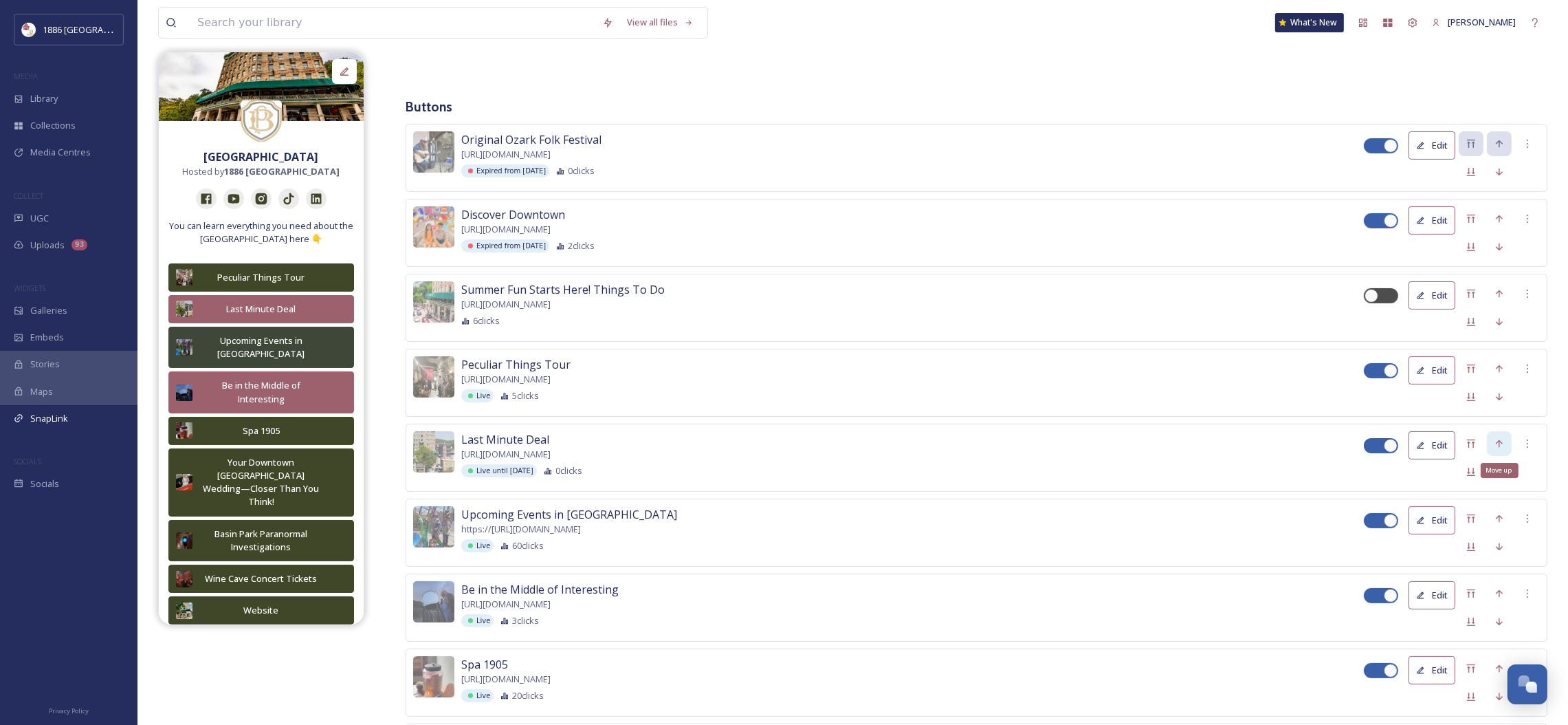
click at [1496, 445] on icon at bounding box center [1499, 443] width 7 height 8
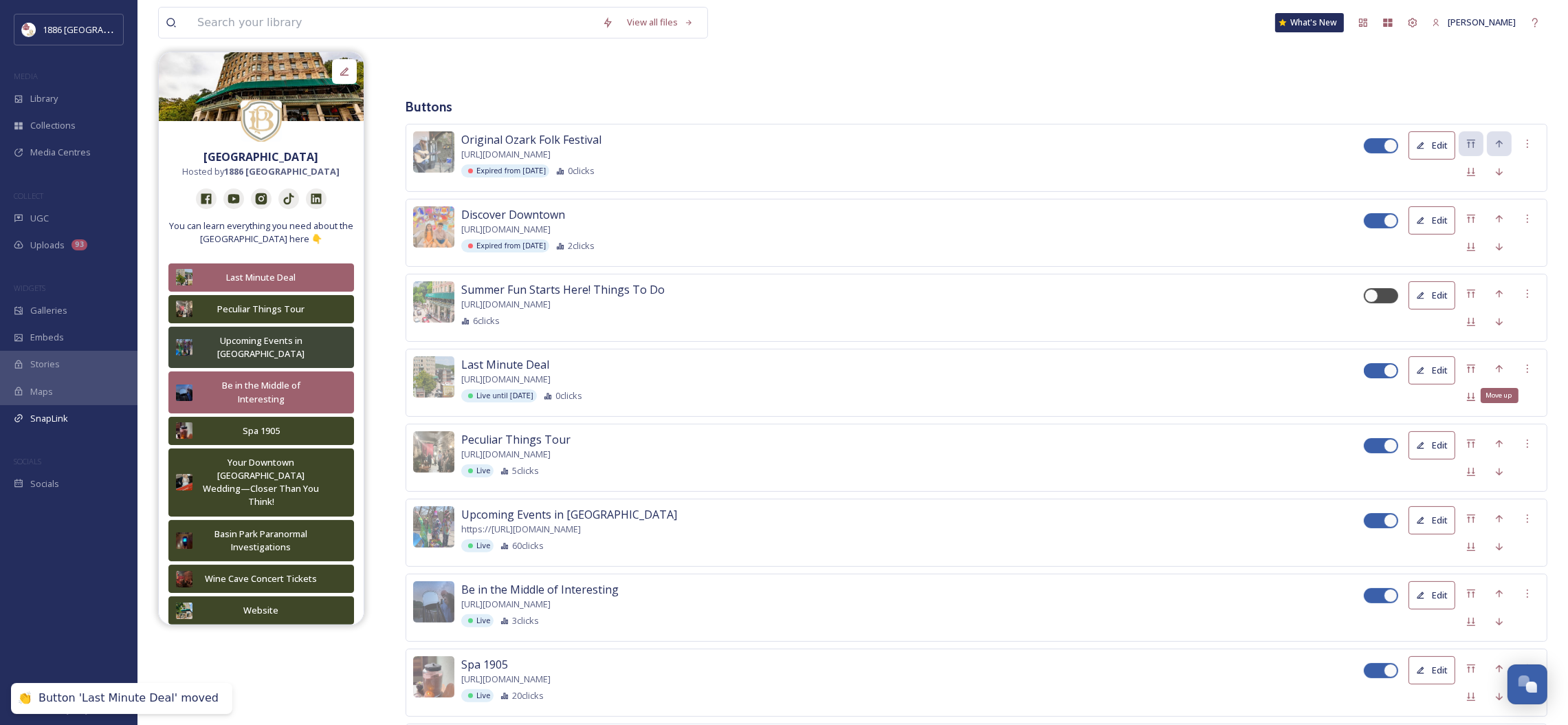
click at [1496, 362] on div "Move up" at bounding box center [1499, 369] width 25 height 25
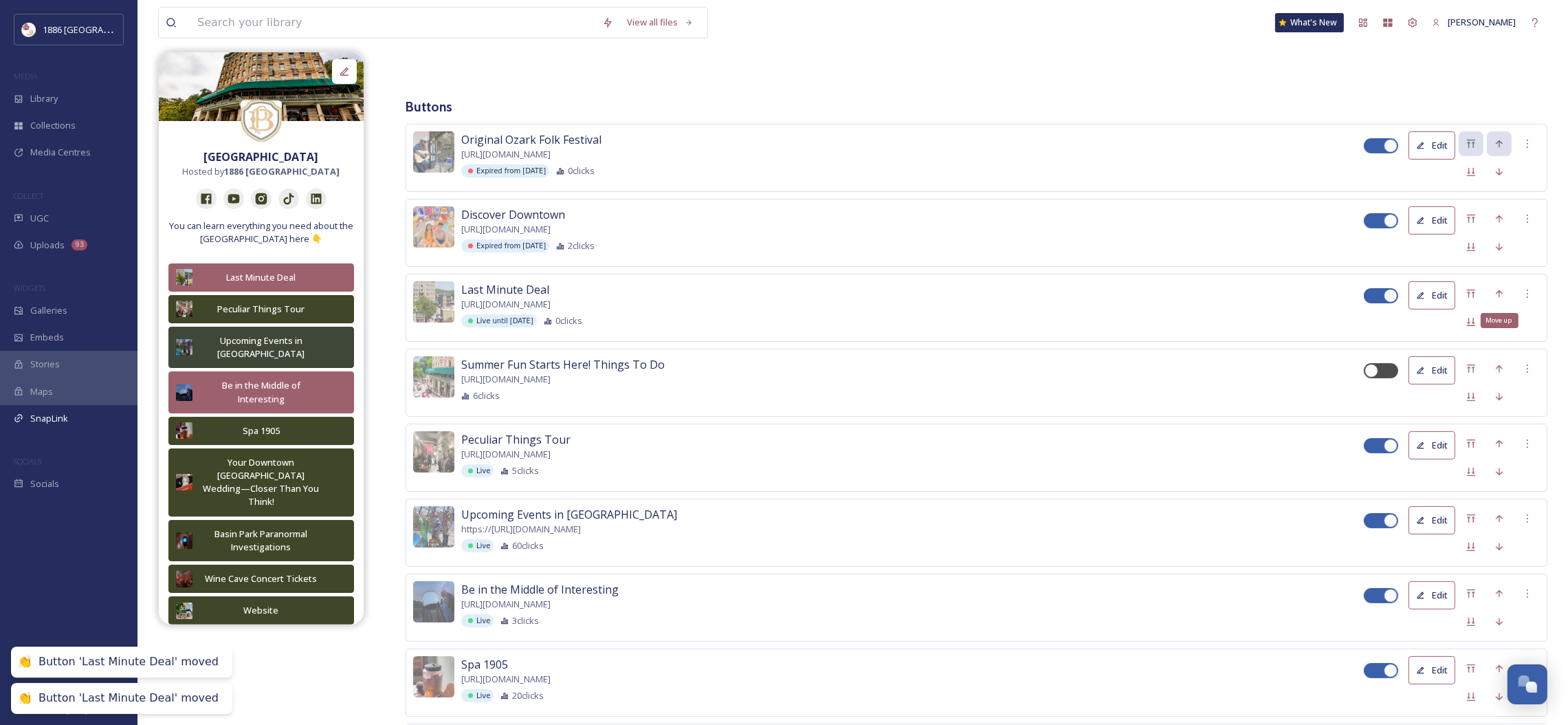
click at [1500, 292] on icon at bounding box center [1499, 293] width 11 height 11
click at [1504, 218] on icon at bounding box center [1499, 218] width 11 height 11
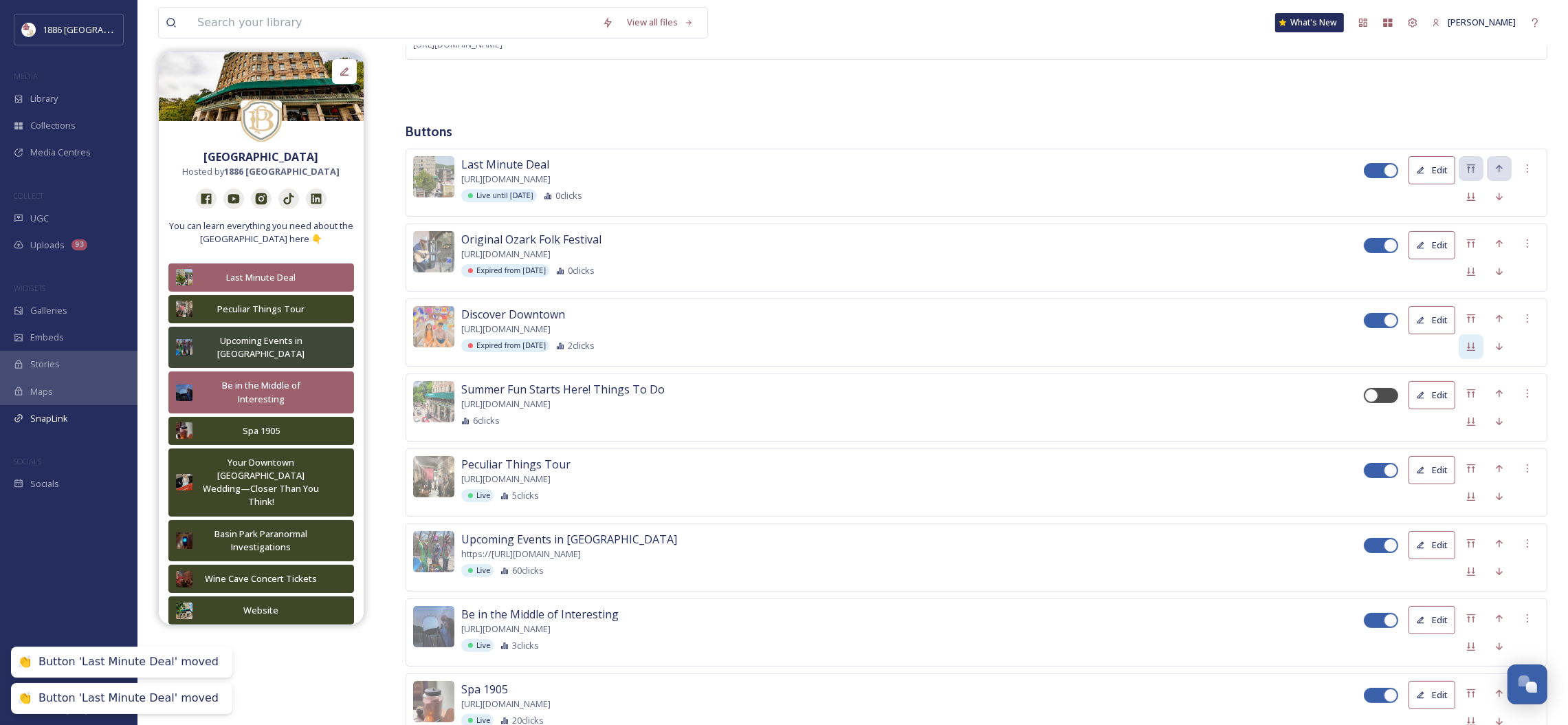
scroll to position [329, 0]
